Goal: Task Accomplishment & Management: Manage account settings

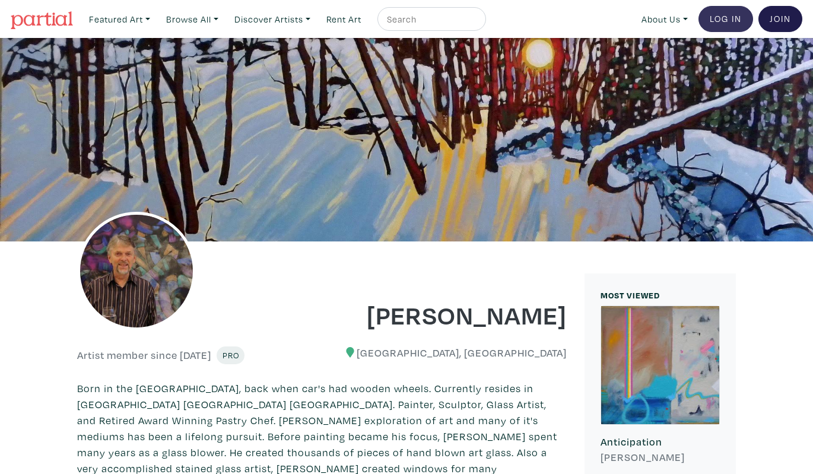
click at [724, 15] on link "Log In" at bounding box center [726, 19] width 55 height 26
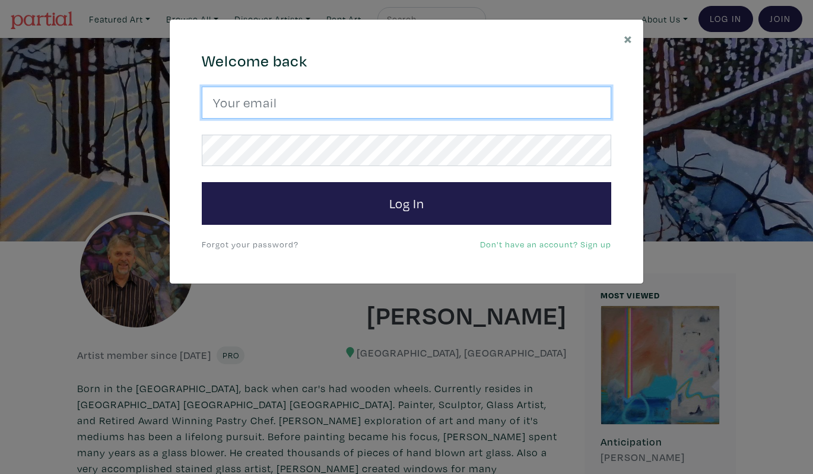
type input "gordsellen@gmail.com"
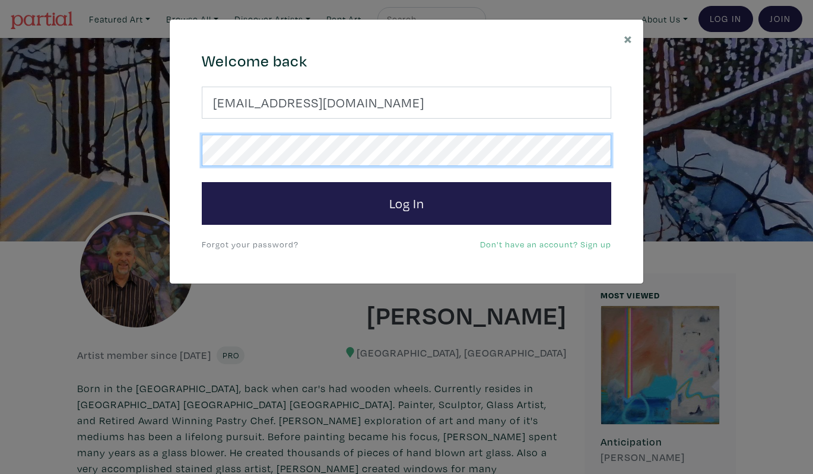
click at [407, 203] on button "Log In" at bounding box center [407, 203] width 410 height 43
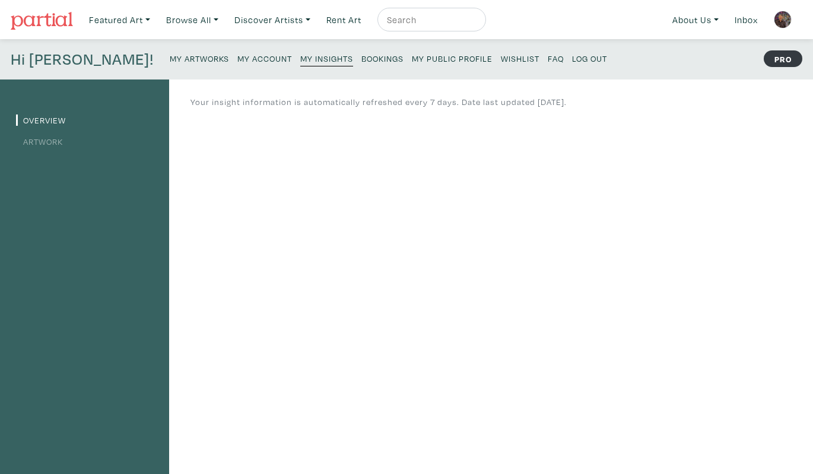
click at [34, 19] on img at bounding box center [42, 21] width 62 height 18
